Goal: Find specific page/section: Find specific page/section

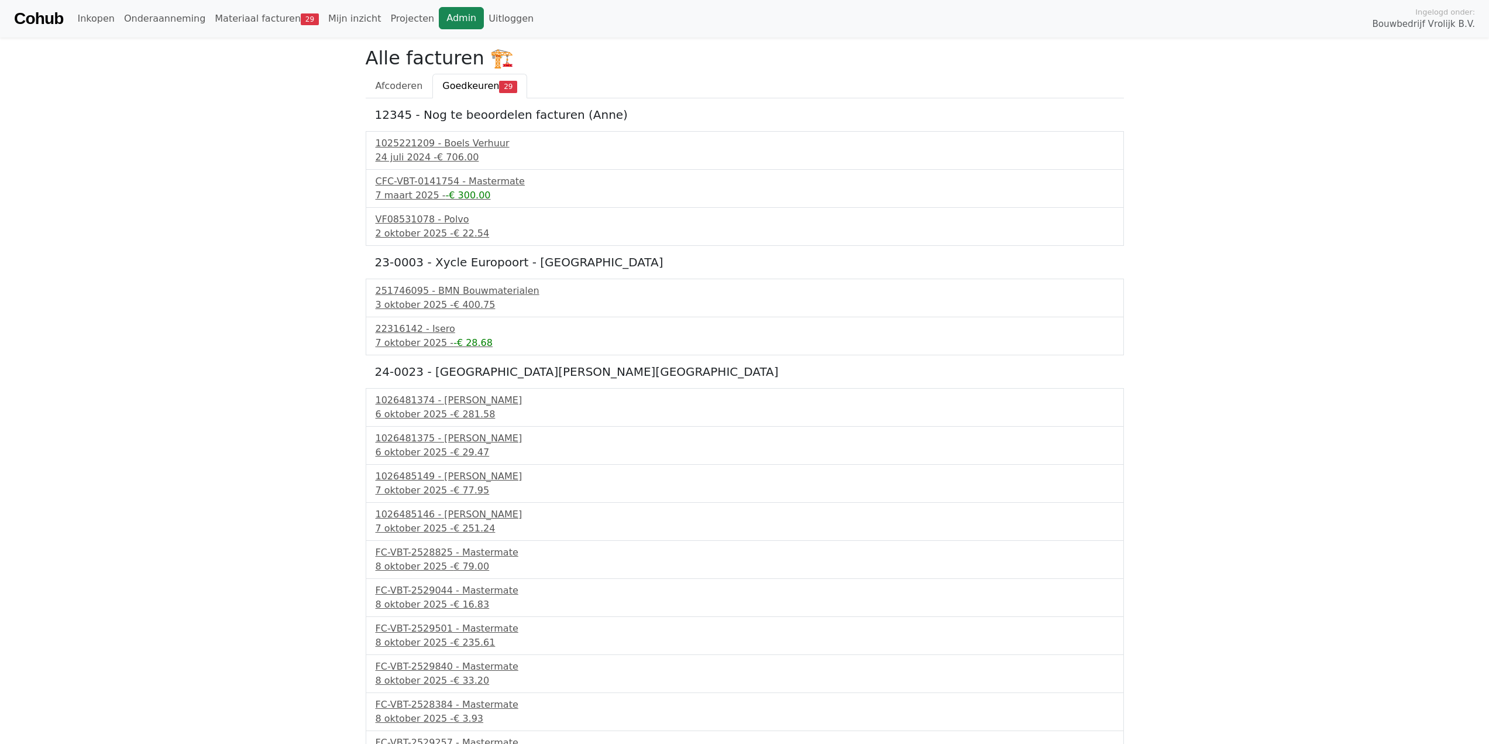
click at [439, 22] on link "Admin" at bounding box center [461, 18] width 45 height 22
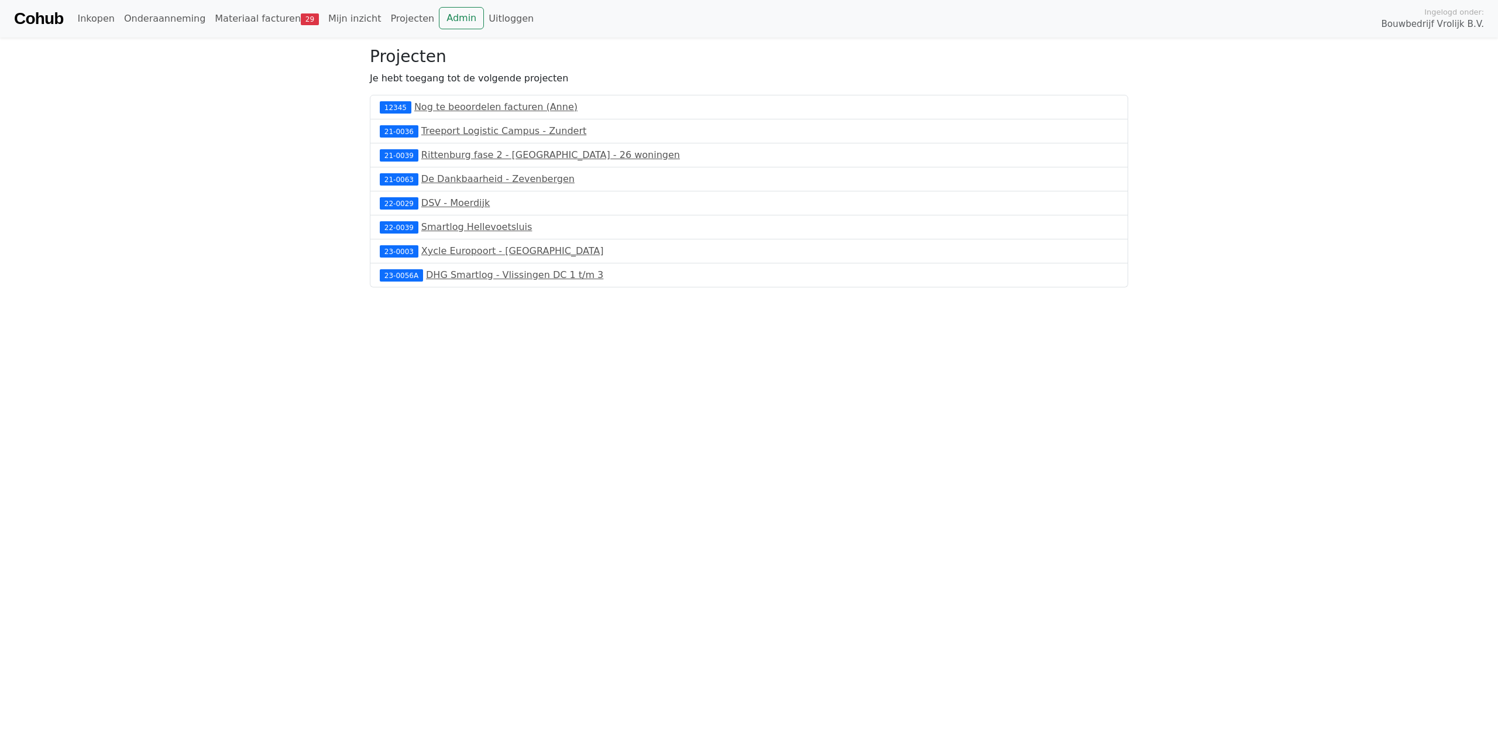
click at [723, 287] on html "Cohub Inkopen Onderaanneming Materiaal facturen 29 Mijn inzicht Projecten Admin…" at bounding box center [749, 143] width 1498 height 287
click at [290, 27] on link "Materiaal facturen 29" at bounding box center [267, 18] width 114 height 23
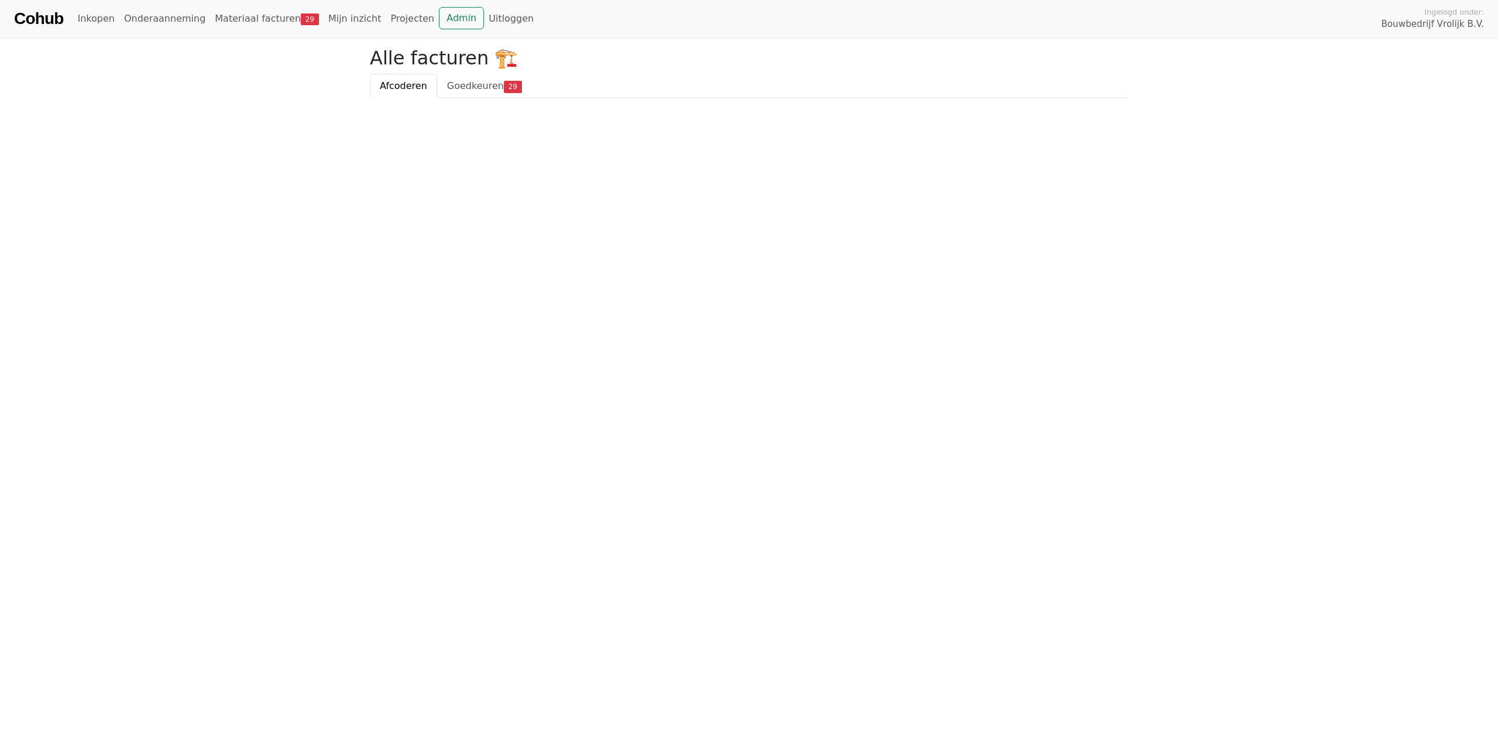
click at [519, 98] on html "Cohub Inkopen Onderaanneming Materiaal facturen 29 Mijn inzicht Projecten Admin…" at bounding box center [749, 49] width 1498 height 98
click at [1385, 98] on html "Cohub Inkopen Onderaanneming Materiaal facturen 29 Mijn inzicht Projecten Admin…" at bounding box center [749, 49] width 1498 height 98
